Goal: Task Accomplishment & Management: Manage account settings

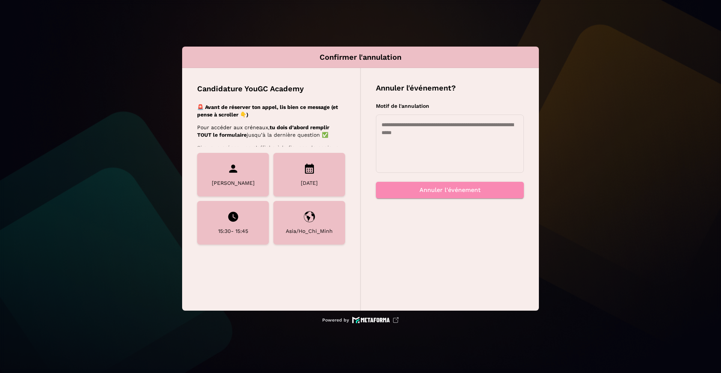
click at [433, 145] on textarea at bounding box center [449, 143] width 137 height 45
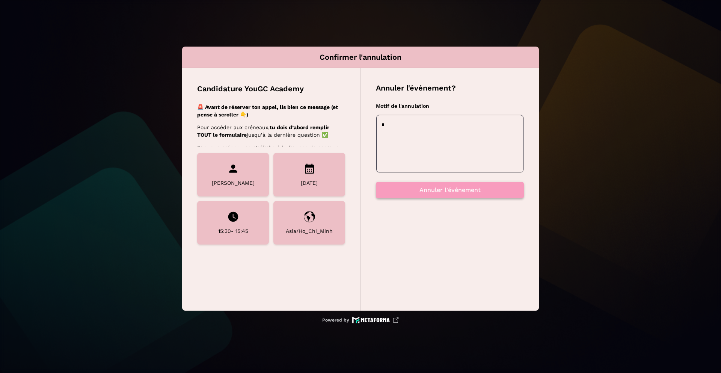
type textarea "*"
click at [443, 188] on button "Annuler l'événement" at bounding box center [450, 190] width 148 height 17
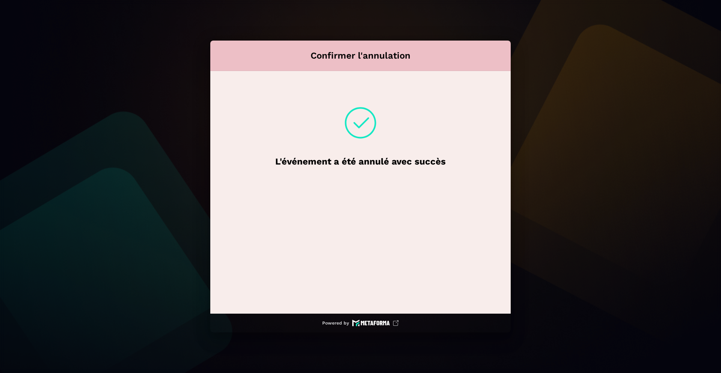
click at [364, 163] on h5 "L'événement a été annulé avec succès" at bounding box center [360, 161] width 170 height 12
click at [370, 163] on h5 "L'événement a été annulé avec succès" at bounding box center [360, 161] width 170 height 12
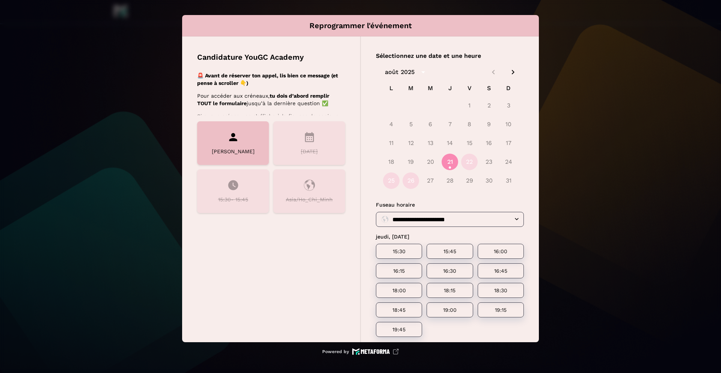
click at [165, 71] on div "Reprogrammer l'événement Candidature YouGC Academy 🚨 Avant de réserver ton appe…" at bounding box center [360, 186] width 721 height 373
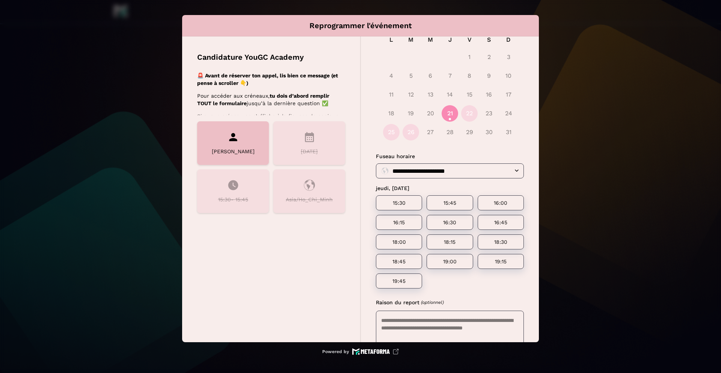
scroll to position [48, 0]
